Goal: Book appointment/travel/reservation

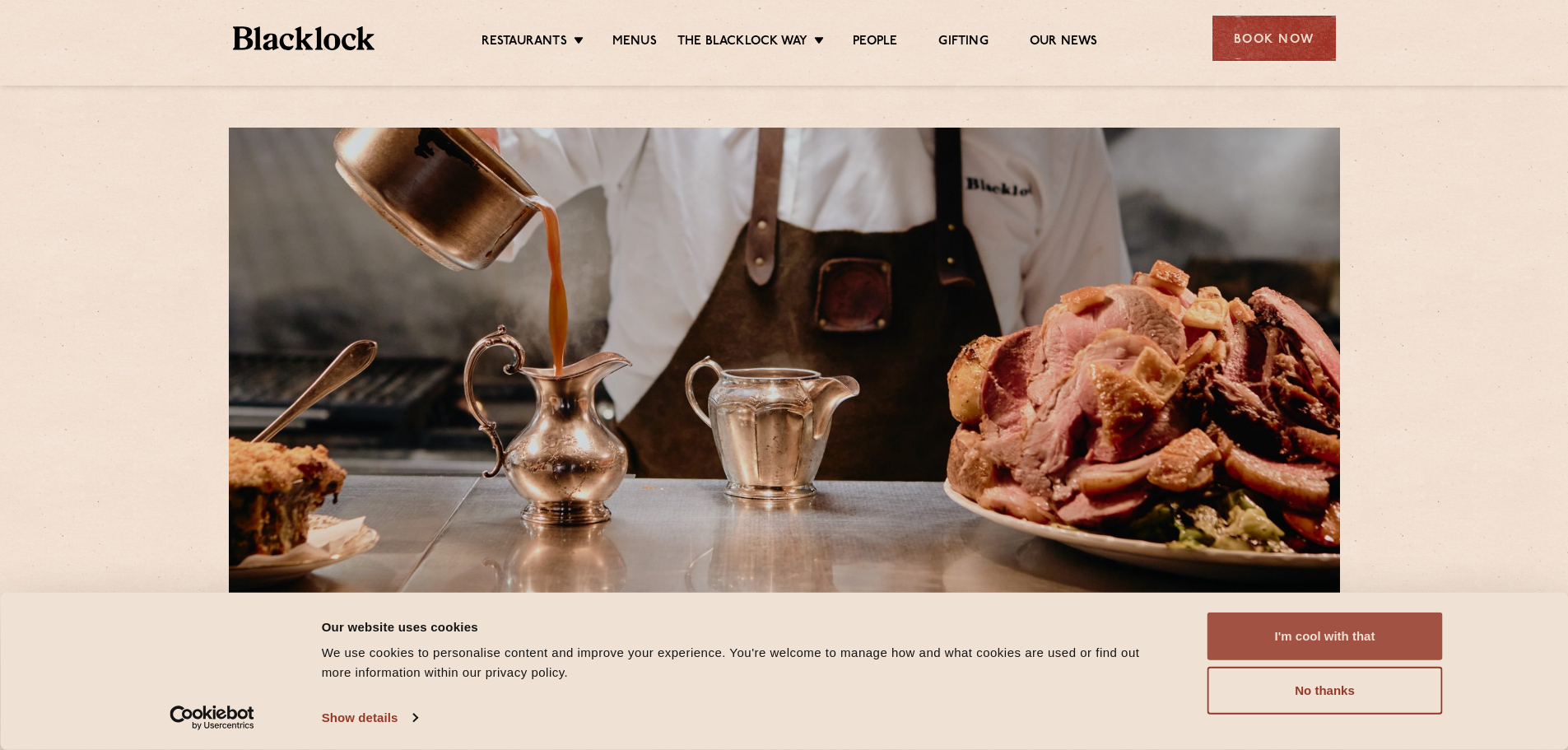
click at [1293, 618] on button "I'm cool with that" at bounding box center [1325, 636] width 235 height 47
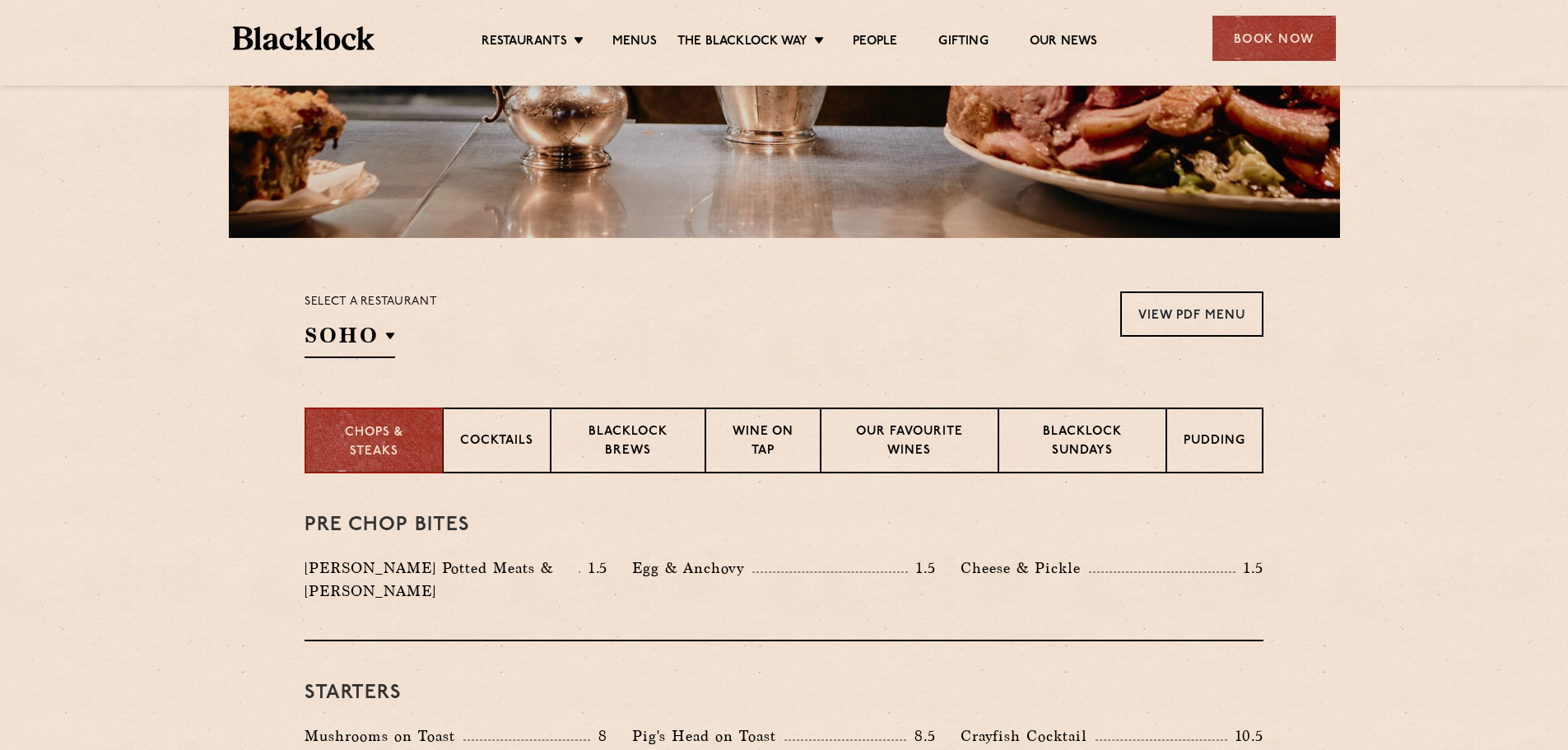
scroll to position [412, 0]
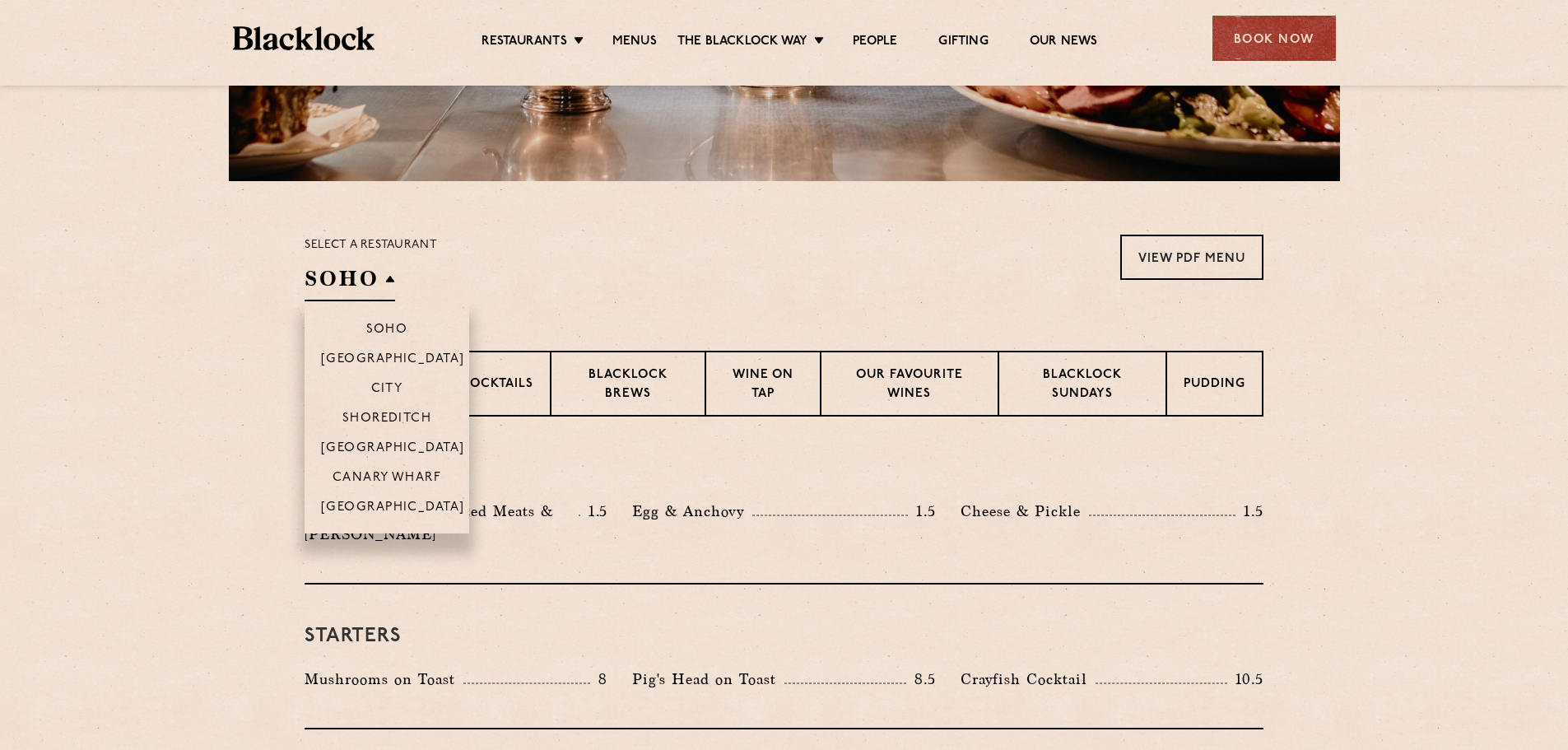
click at [359, 273] on h2 "SOHO" at bounding box center [349, 283] width 90 height 37
click at [399, 450] on p "[GEOGRAPHIC_DATA]" at bounding box center [392, 450] width 144 height 17
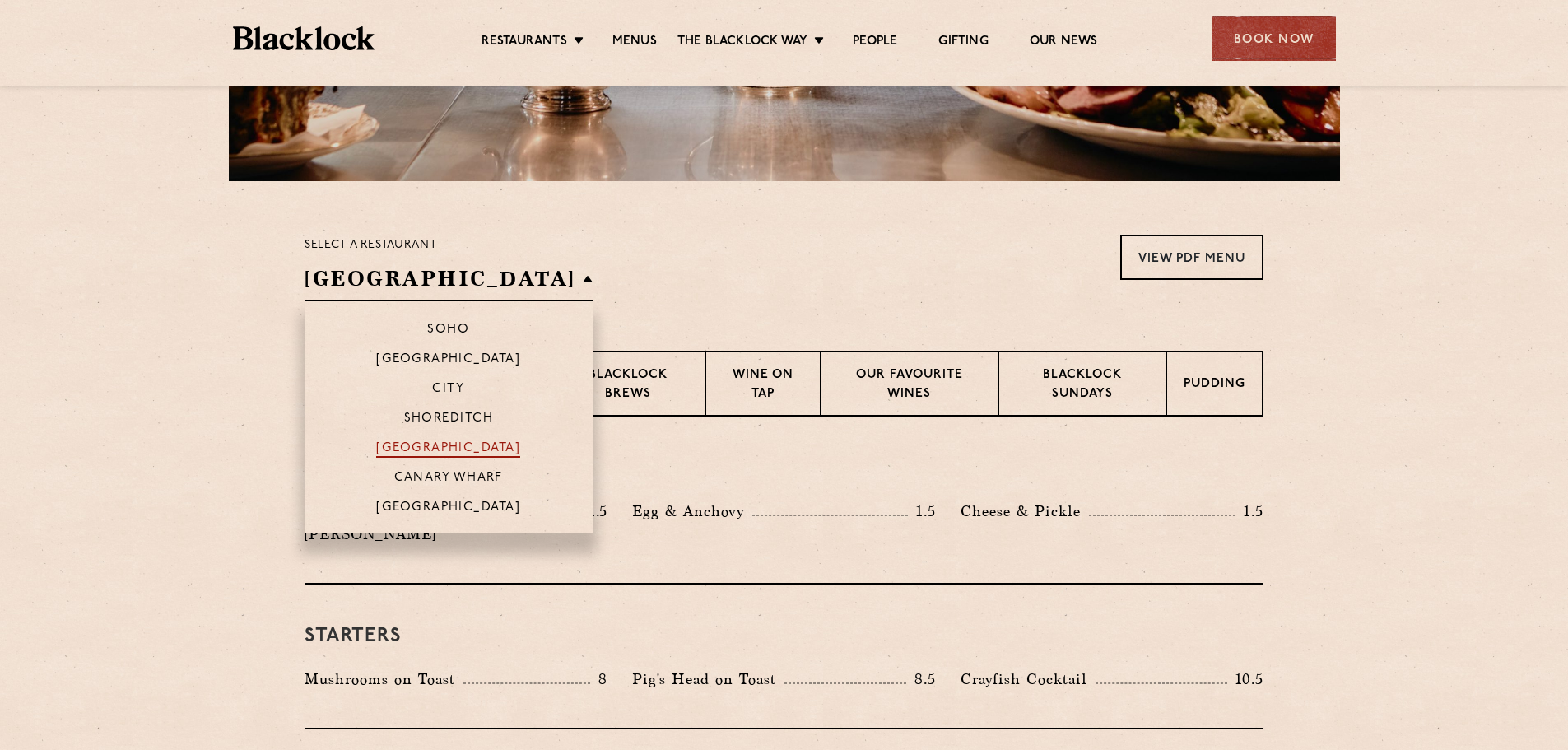
click at [399, 449] on p "[GEOGRAPHIC_DATA]" at bounding box center [448, 450] width 144 height 17
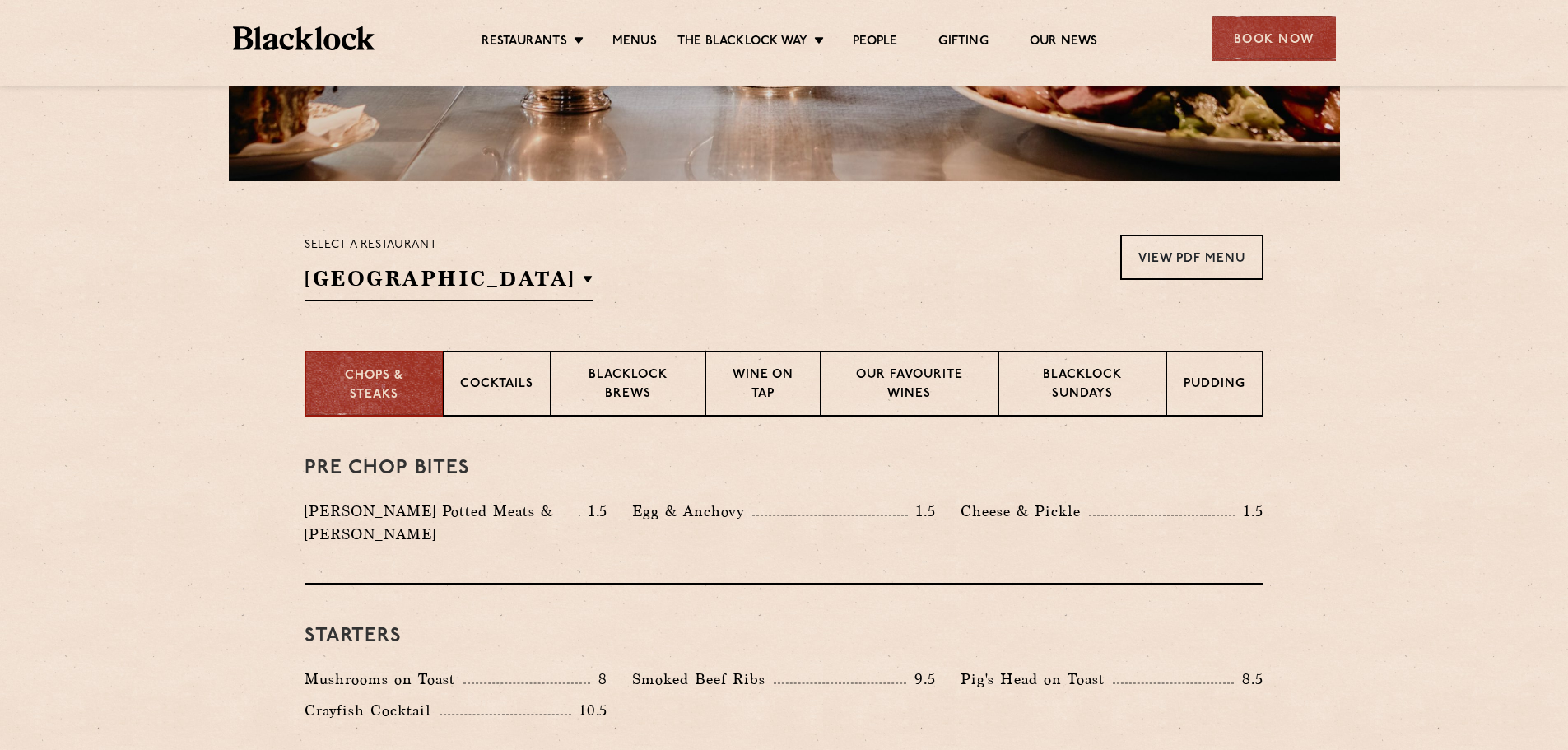
click at [667, 272] on div "Select a restaurant Covent Garden Soho Birmingham City Shoreditch Covent Garden…" at bounding box center [784, 268] width 959 height 67
click at [1065, 381] on p "Blacklock Sundays" at bounding box center [1082, 386] width 134 height 39
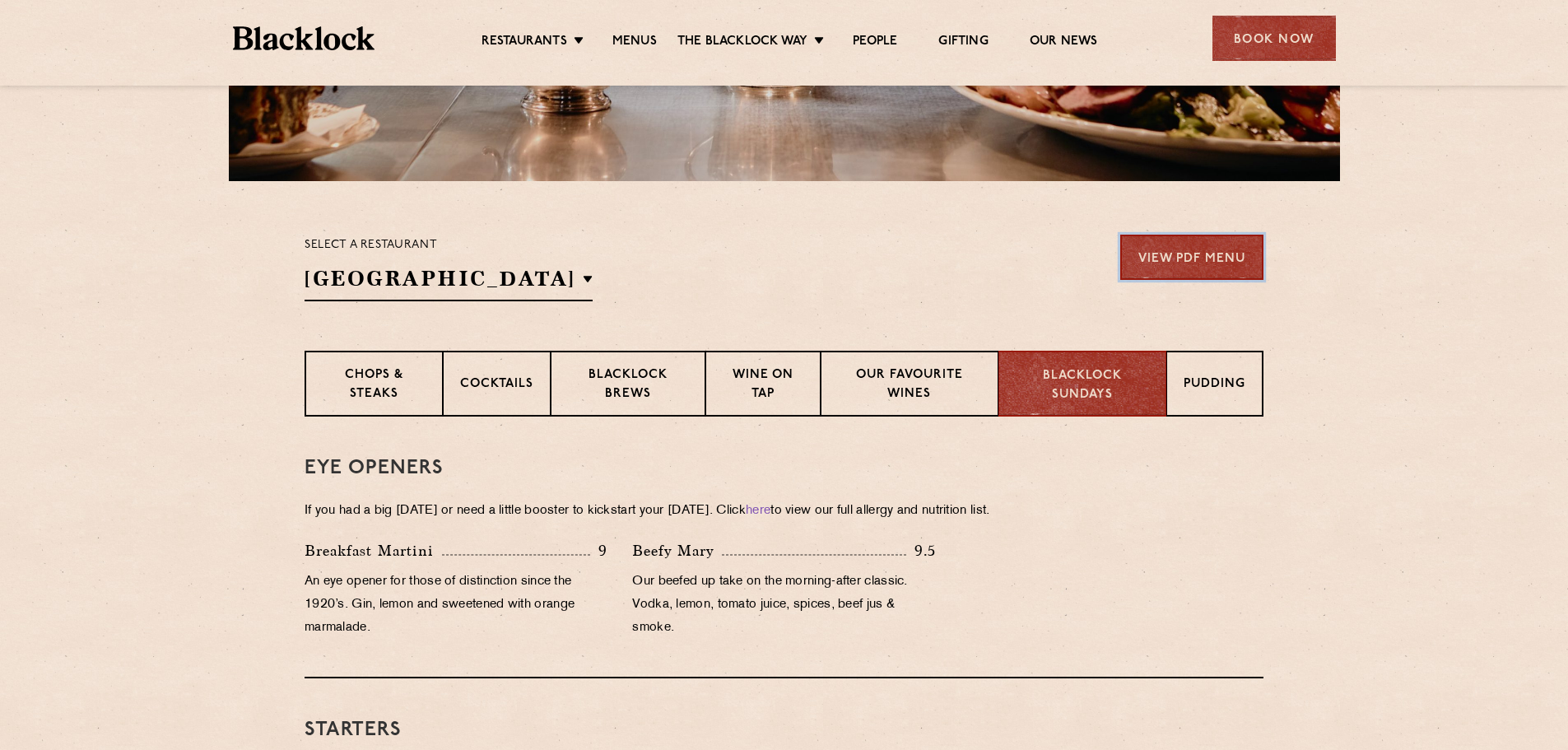
click at [1189, 265] on link "View PDF Menu" at bounding box center [1192, 257] width 143 height 46
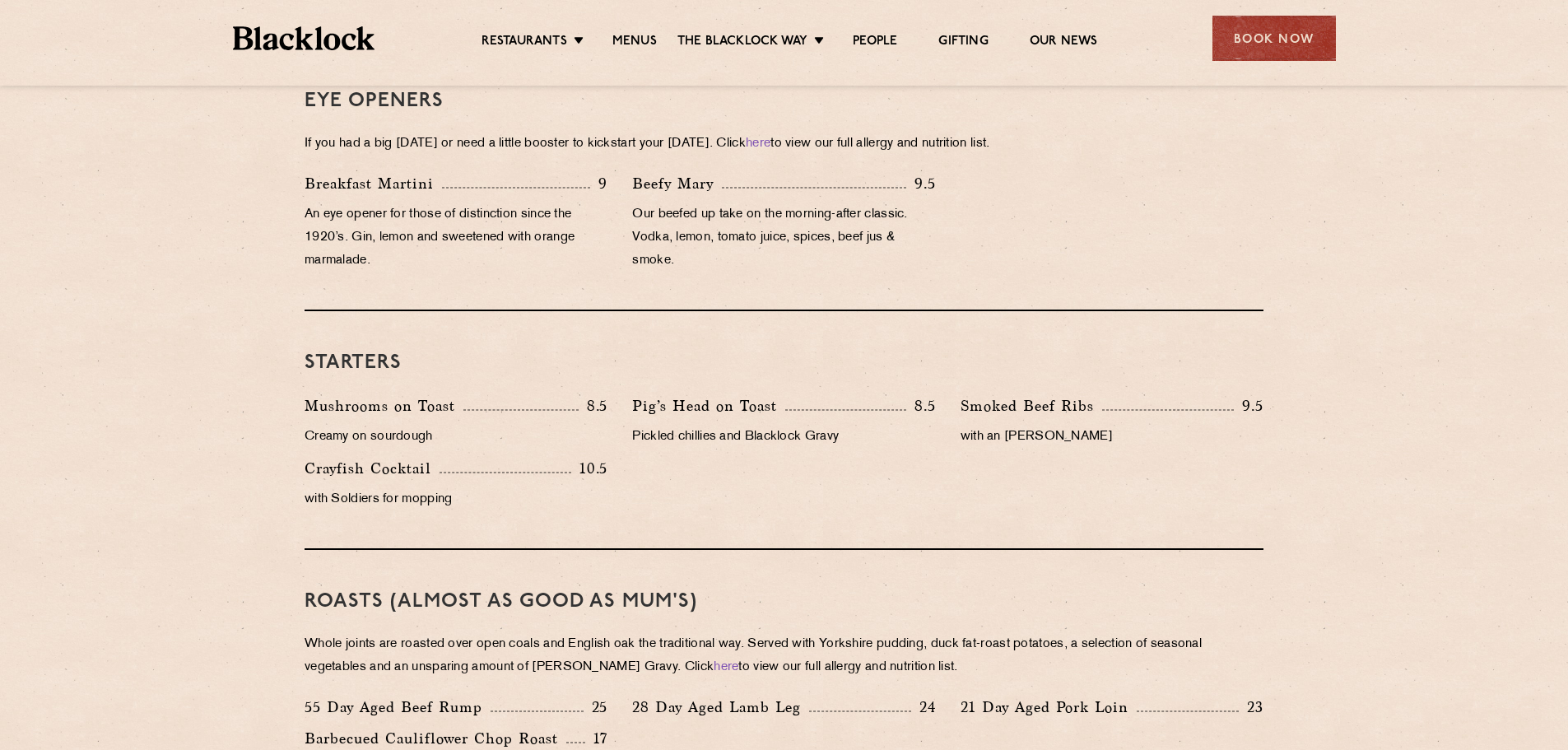
scroll to position [576, 0]
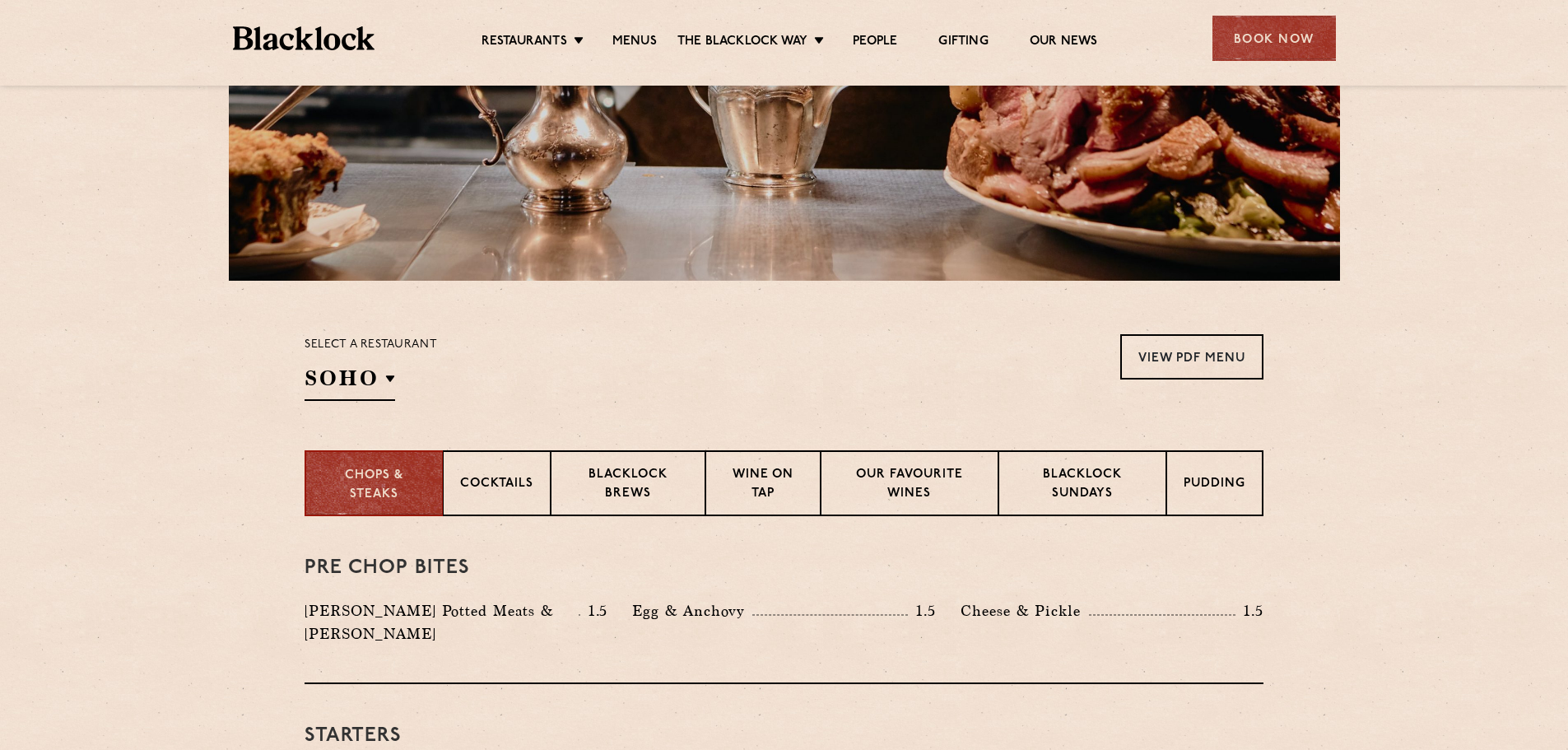
scroll to position [329, 0]
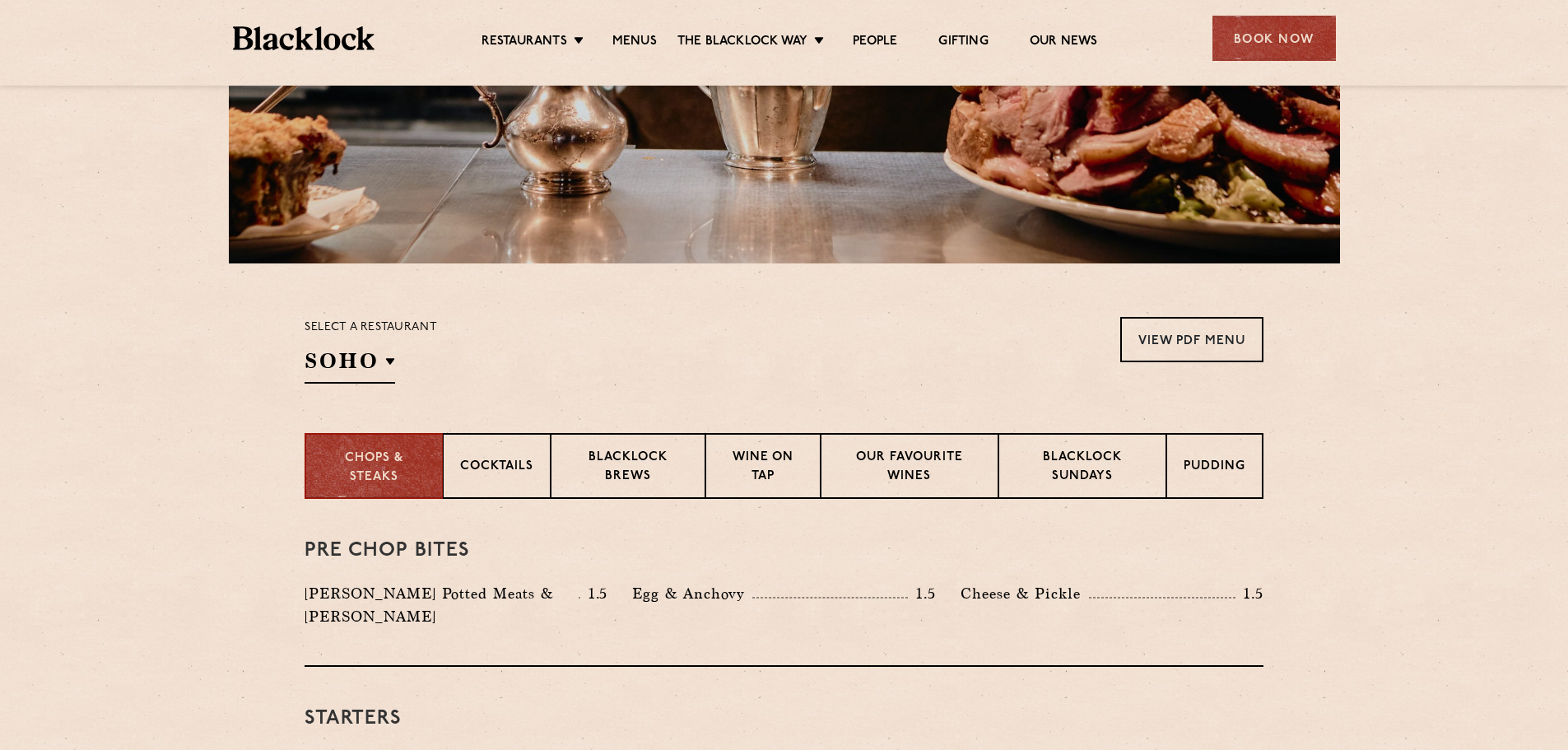
drag, startPoint x: 1524, startPoint y: 16, endPoint x: 818, endPoint y: 365, distance: 787.6
click at [818, 365] on div "Select a restaurant [GEOGRAPHIC_DATA] [GEOGRAPHIC_DATA] [GEOGRAPHIC_DATA] [GEOG…" at bounding box center [784, 350] width 959 height 67
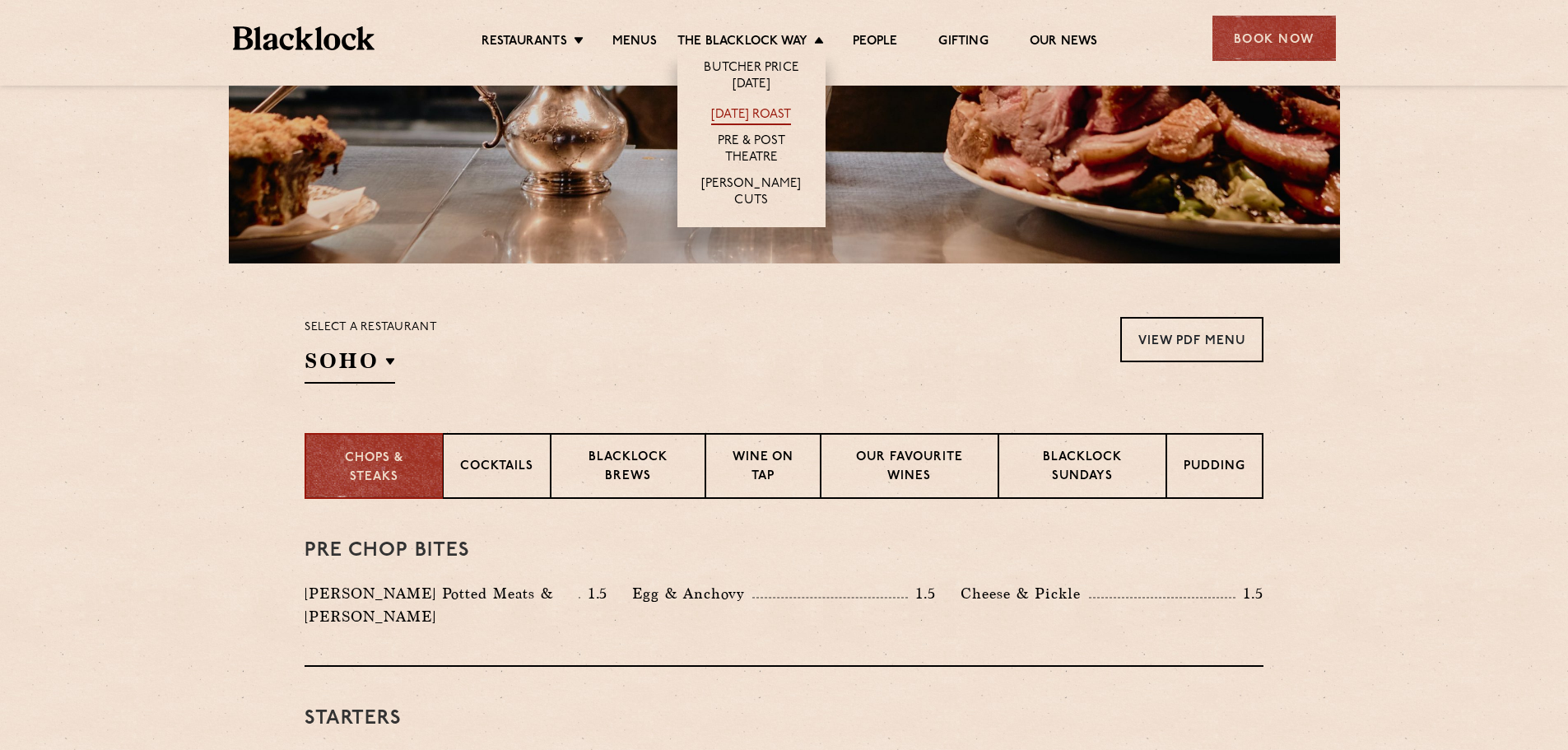
click at [768, 115] on link "[DATE] Roast" at bounding box center [751, 115] width 80 height 18
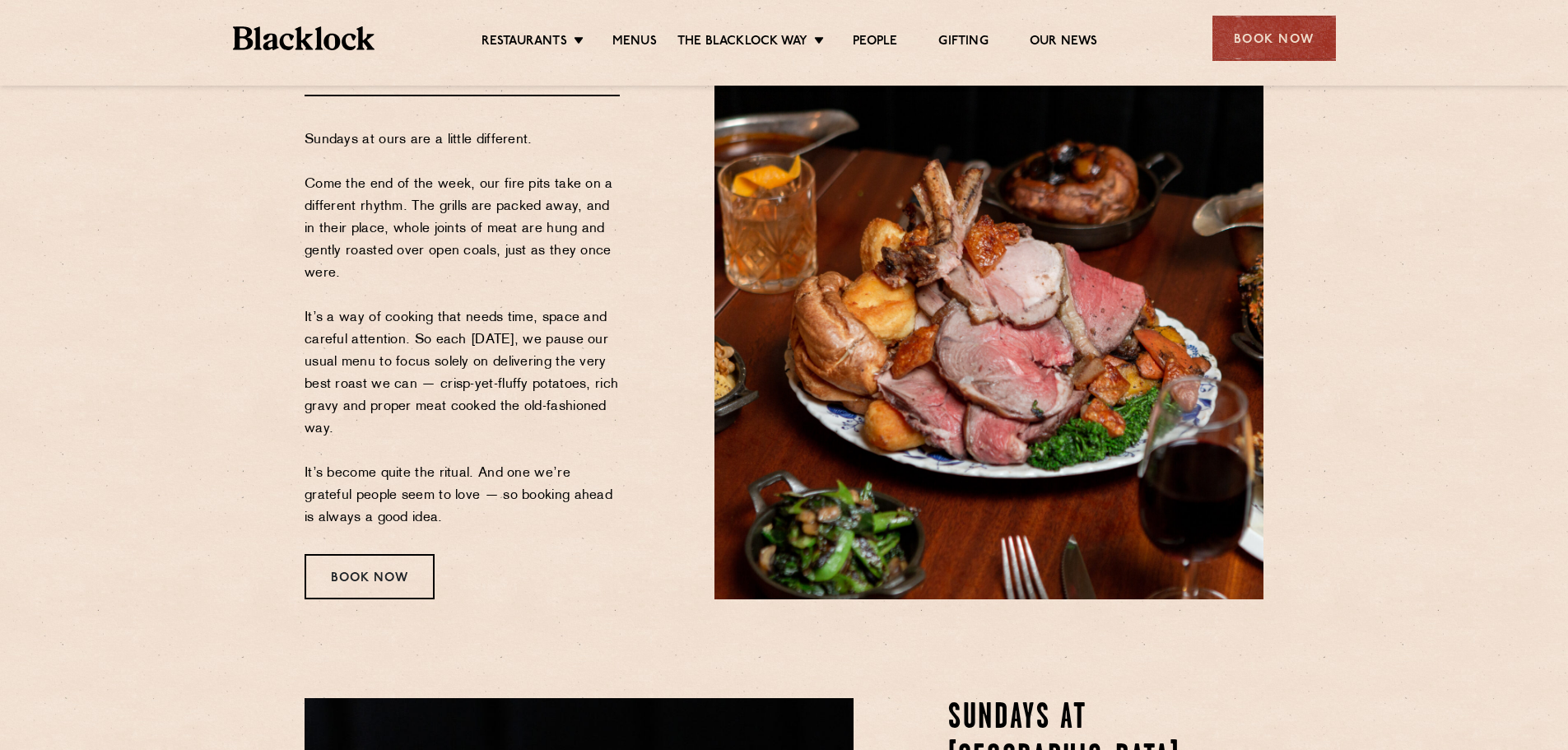
scroll to position [194, 0]
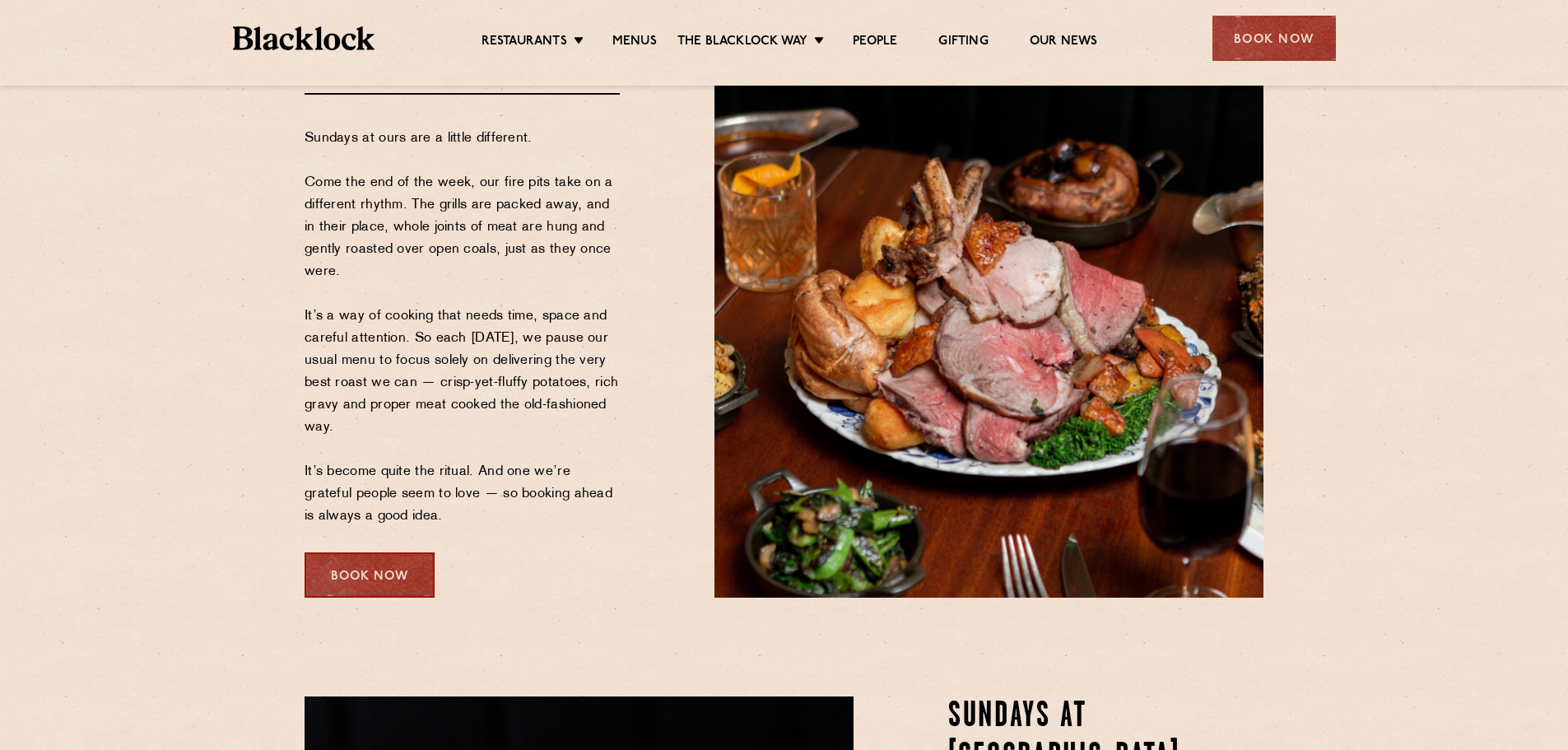
click at [372, 591] on div "Book Now" at bounding box center [370, 574] width 130 height 46
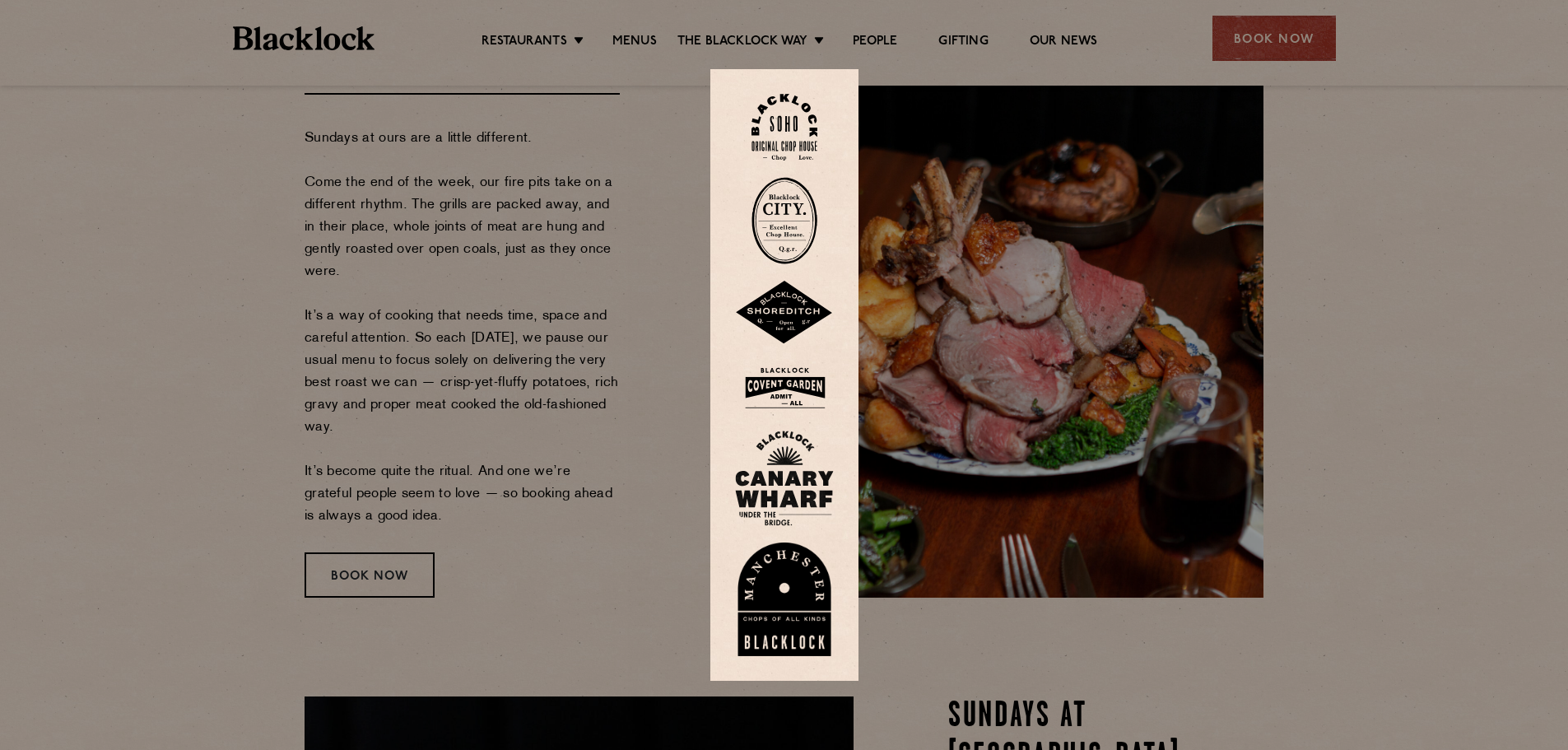
click at [790, 389] on img at bounding box center [784, 388] width 98 height 54
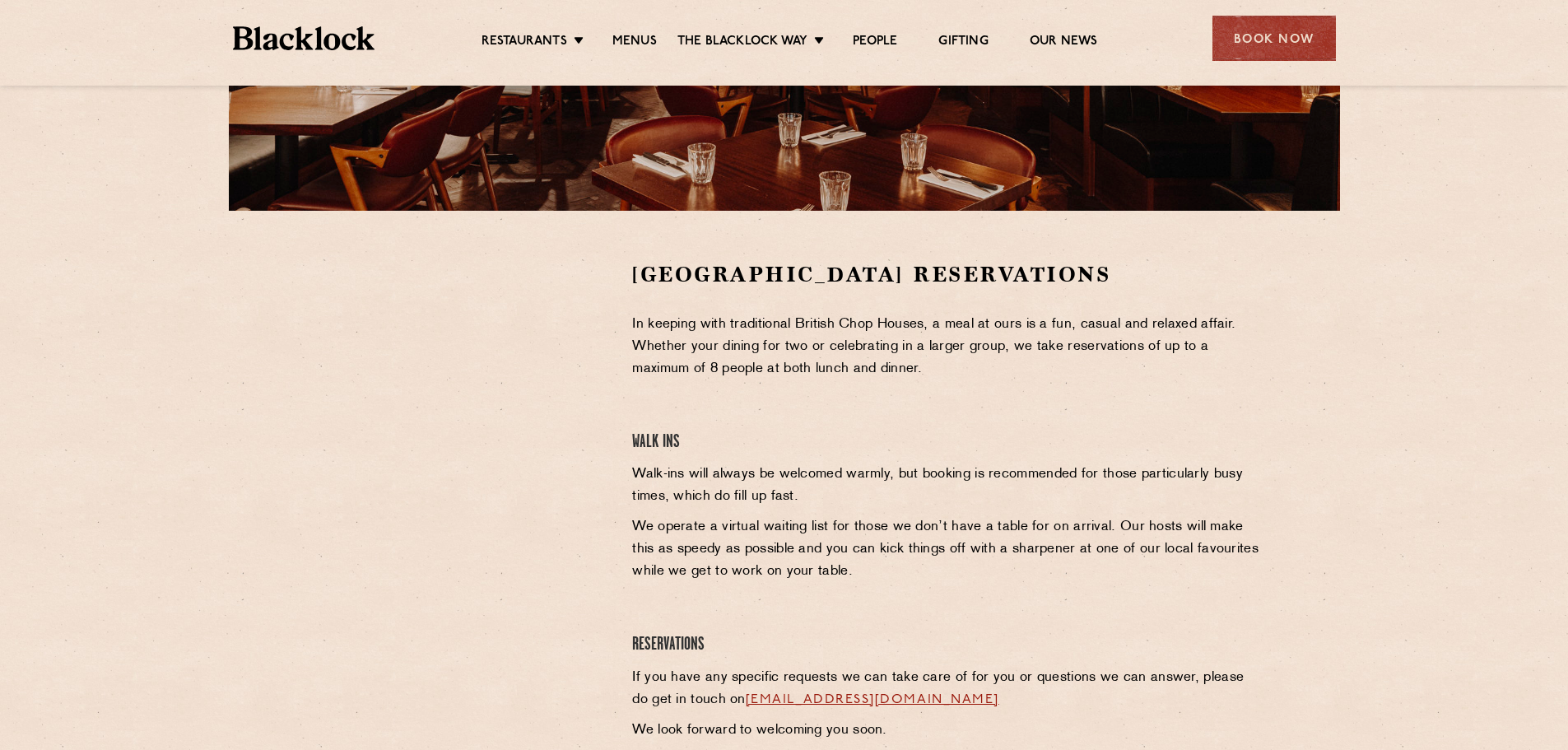
scroll to position [412, 0]
